Goal: Information Seeking & Learning: Learn about a topic

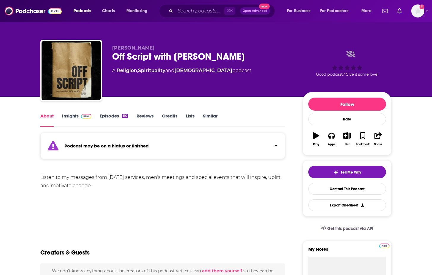
click at [102, 114] on link "Episodes 110" at bounding box center [114, 120] width 28 height 14
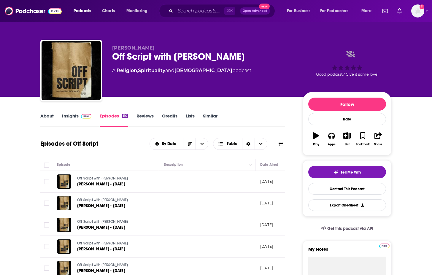
click at [72, 115] on link "Insights" at bounding box center [76, 120] width 29 height 14
